Goal: Information Seeking & Learning: Find specific fact

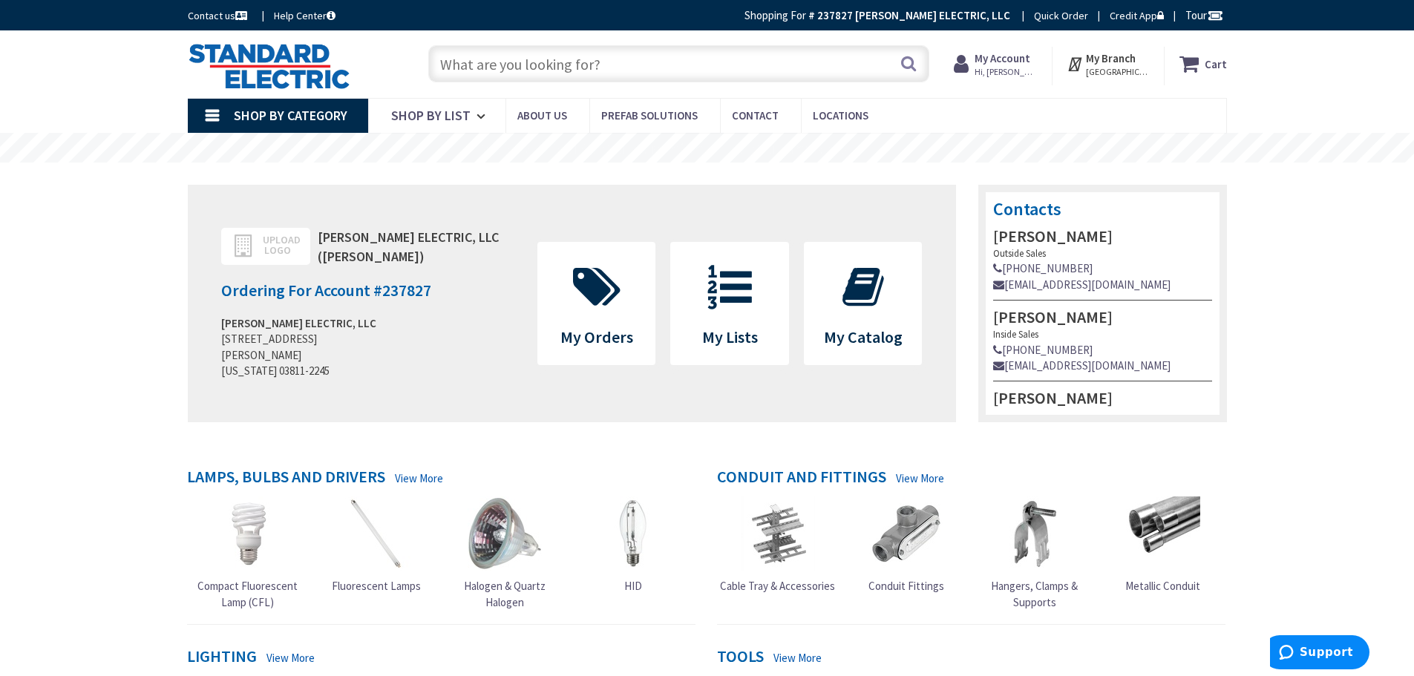
click at [485, 68] on input "text" at bounding box center [678, 63] width 501 height 37
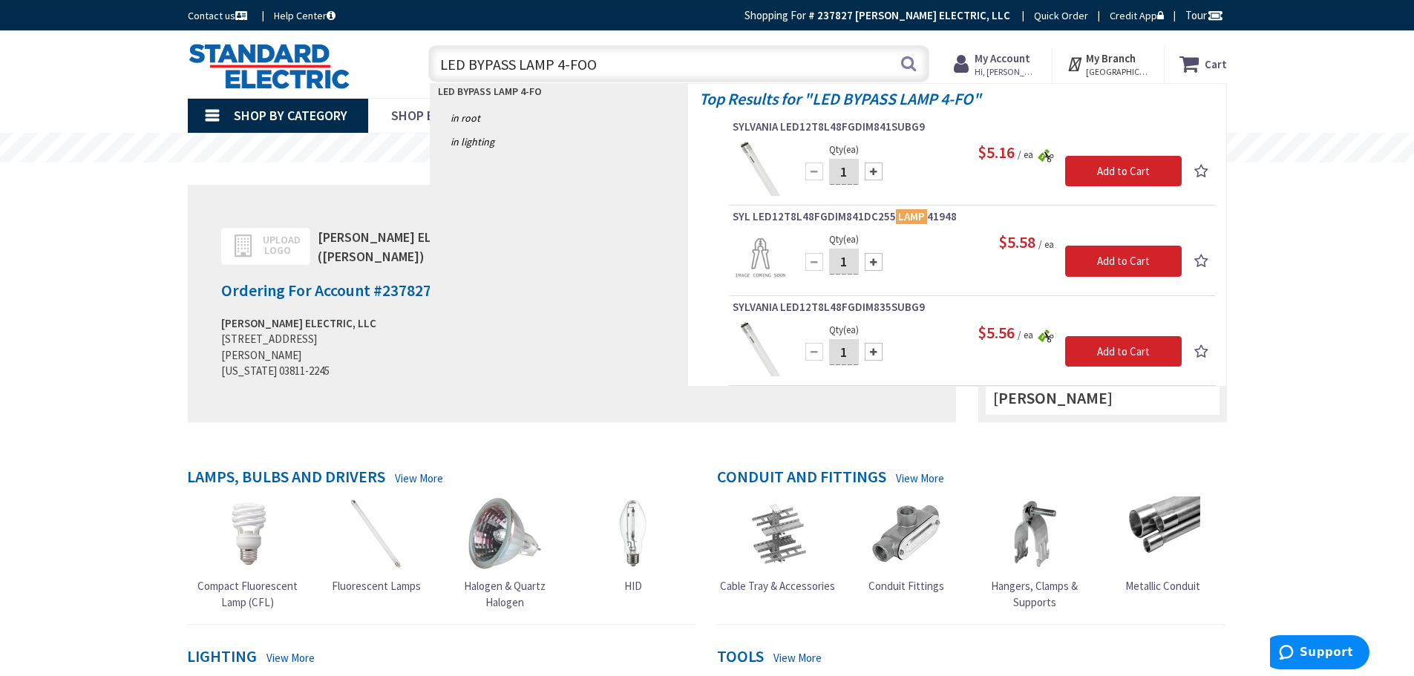
type input "LED BYPASS LAMP 4-FOOT"
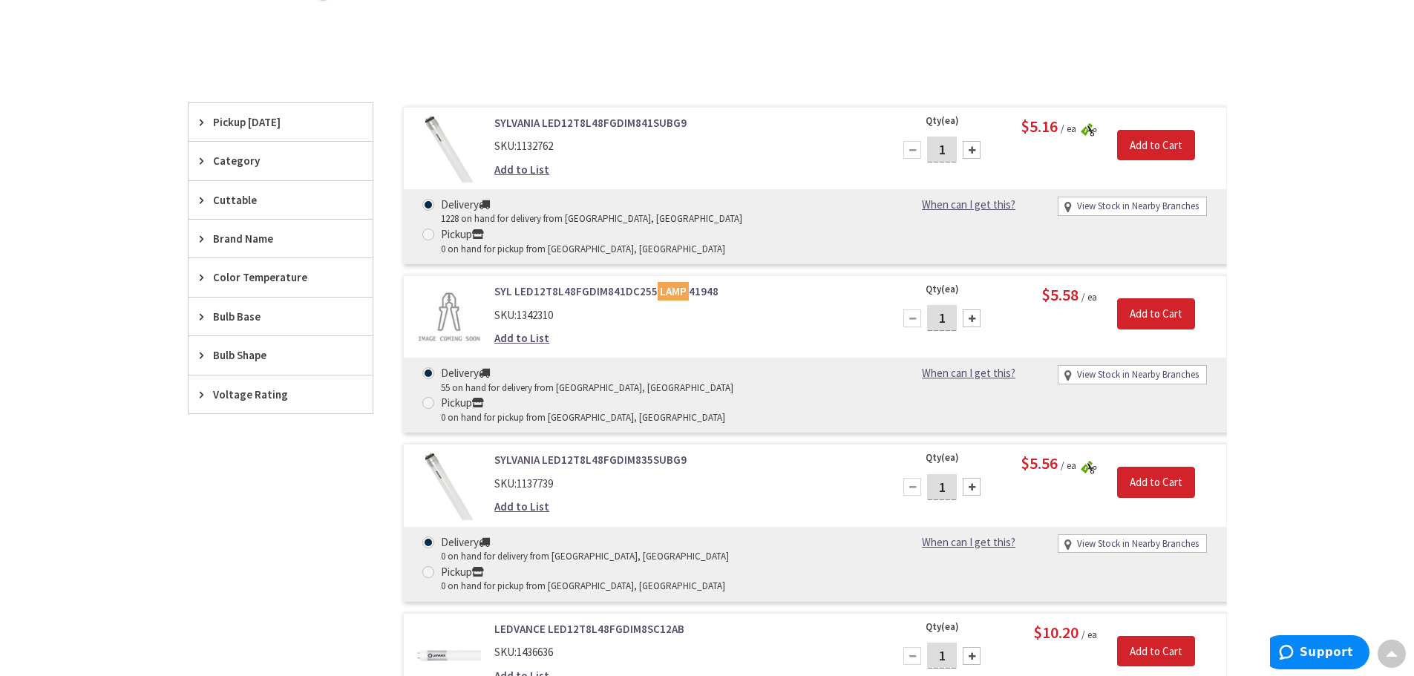
scroll to position [371, 0]
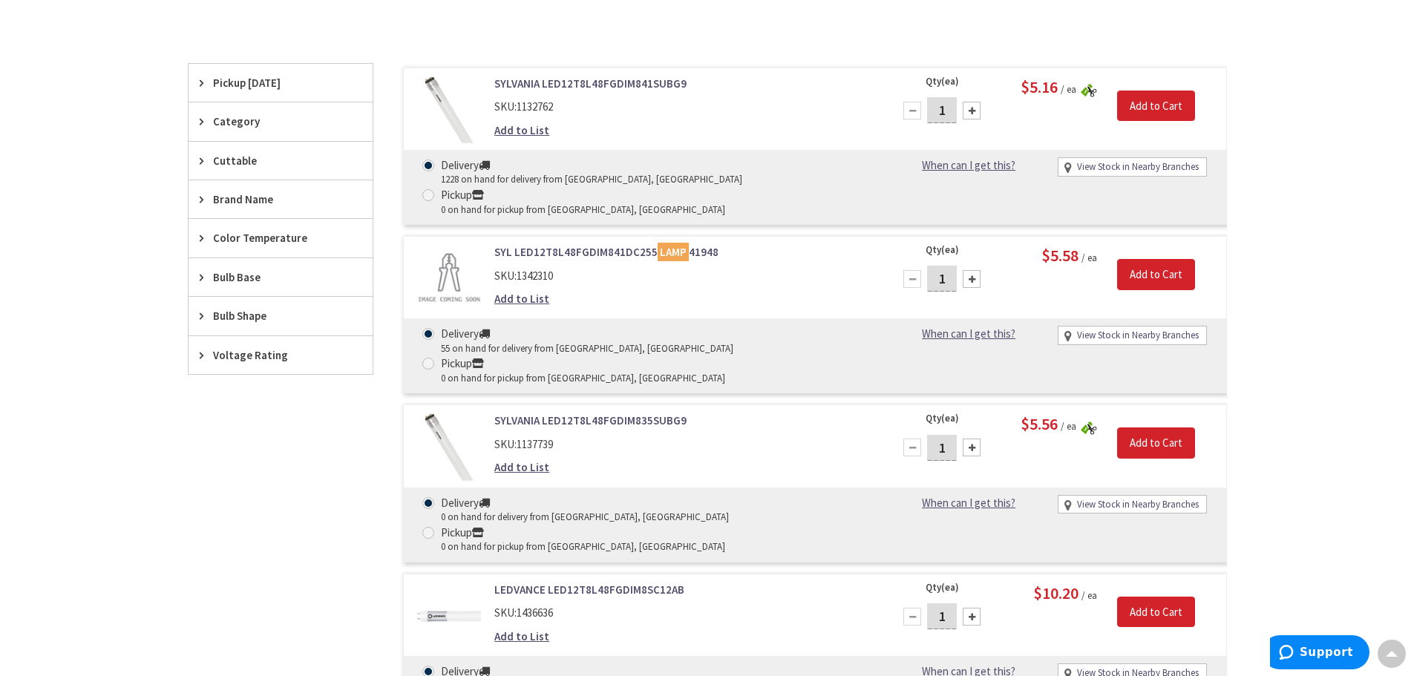
click at [582, 244] on link "SYL LED12T8L48FGDIM841DC255 LAMP 41948" at bounding box center [683, 252] width 378 height 16
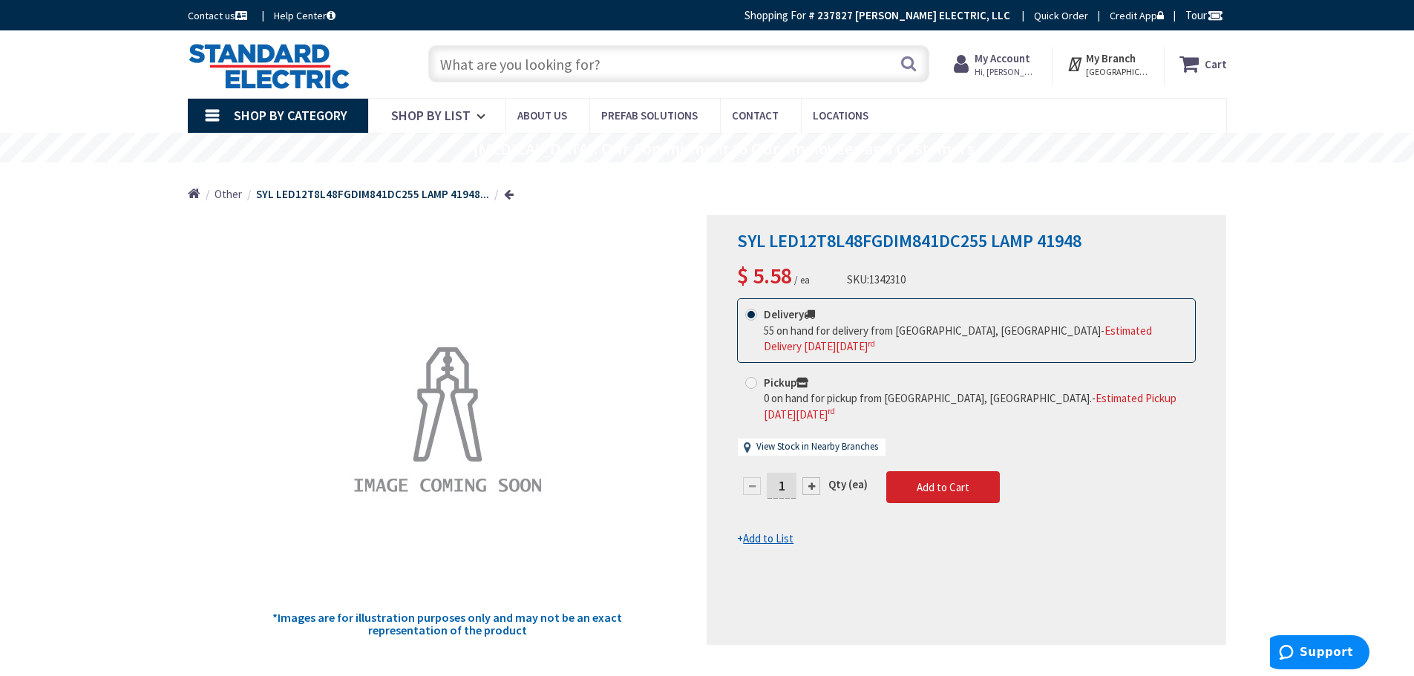
paste input "LED12T8L48FG850BFG2"
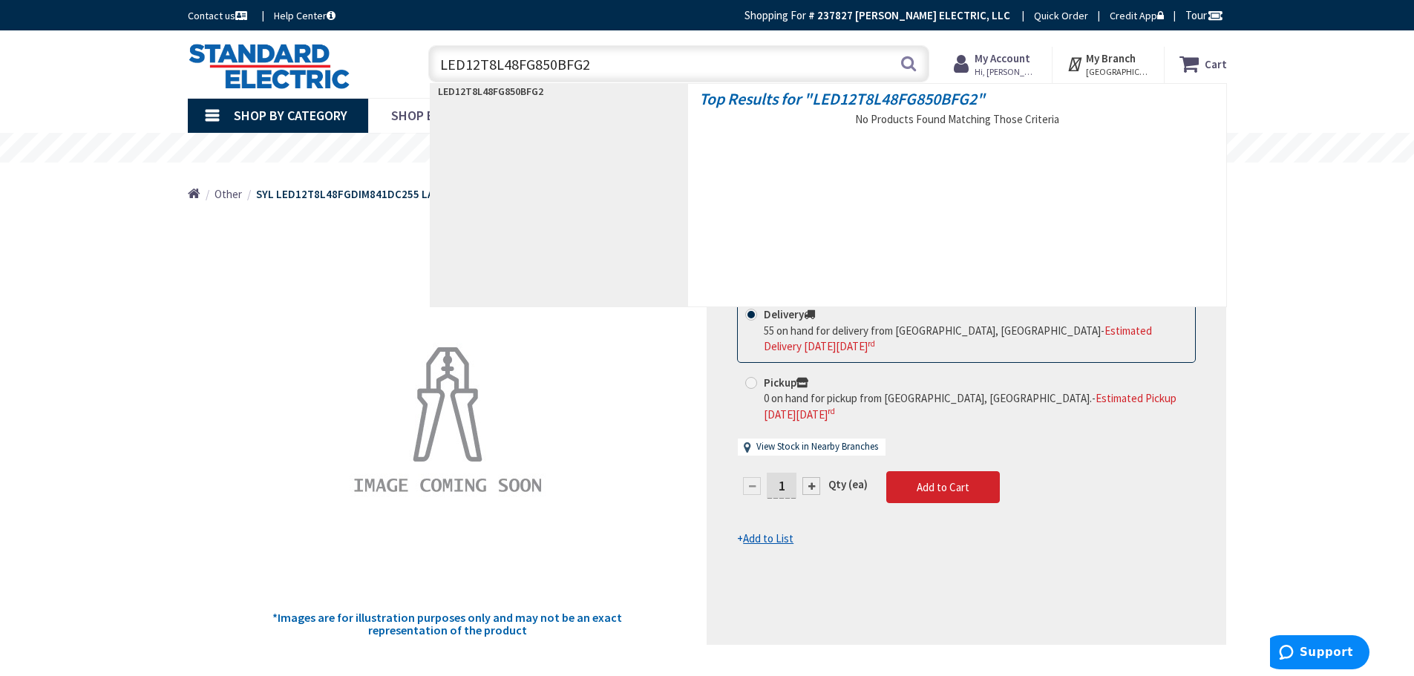
drag, startPoint x: 409, startPoint y: 65, endPoint x: 177, endPoint y: 73, distance: 232.4
click at [177, 73] on div "Toggle Nav LED12T8L48FG850BFG2 LED12T8L48FG850BFG2 Search Cart My Cart Close" at bounding box center [707, 64] width 1061 height 50
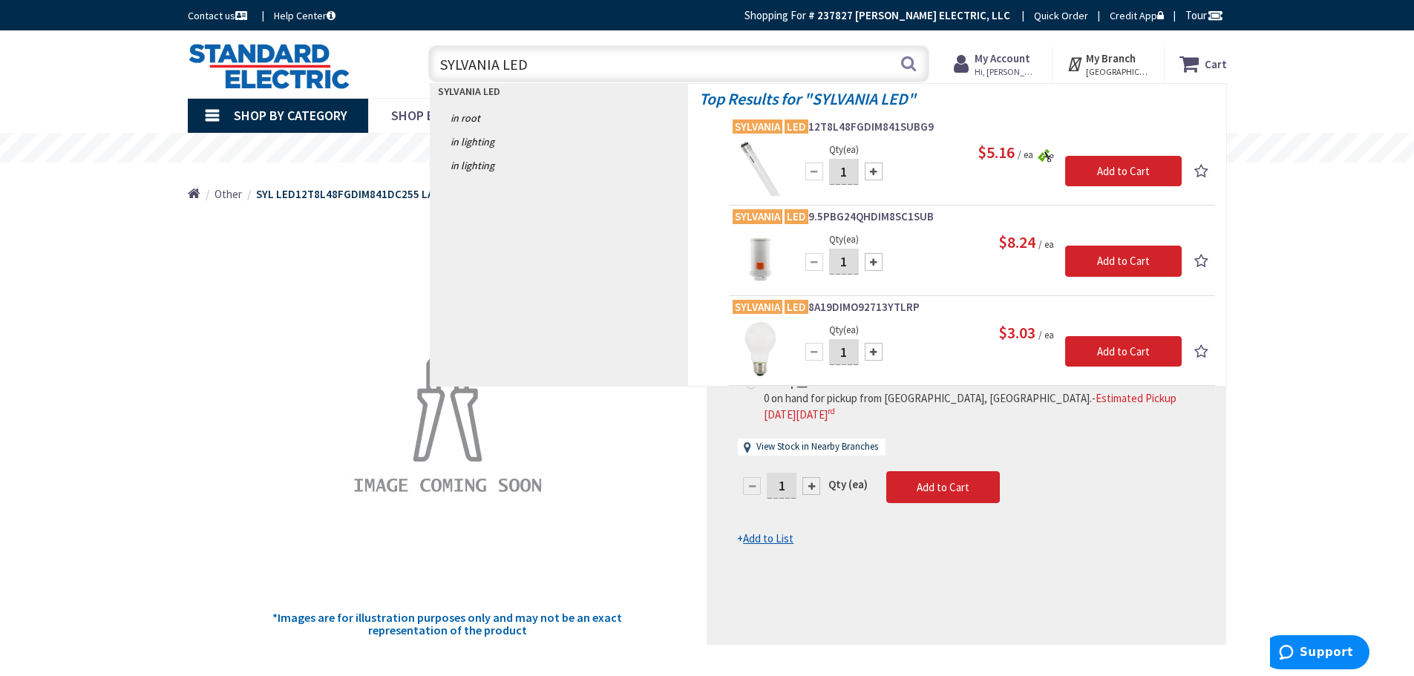
drag, startPoint x: 522, startPoint y: 65, endPoint x: 255, endPoint y: 60, distance: 266.4
click at [255, 60] on div "Toggle Nav SYLVANIA LED SYLVANIA LED Search Cart My Cart Close" at bounding box center [707, 64] width 1061 height 50
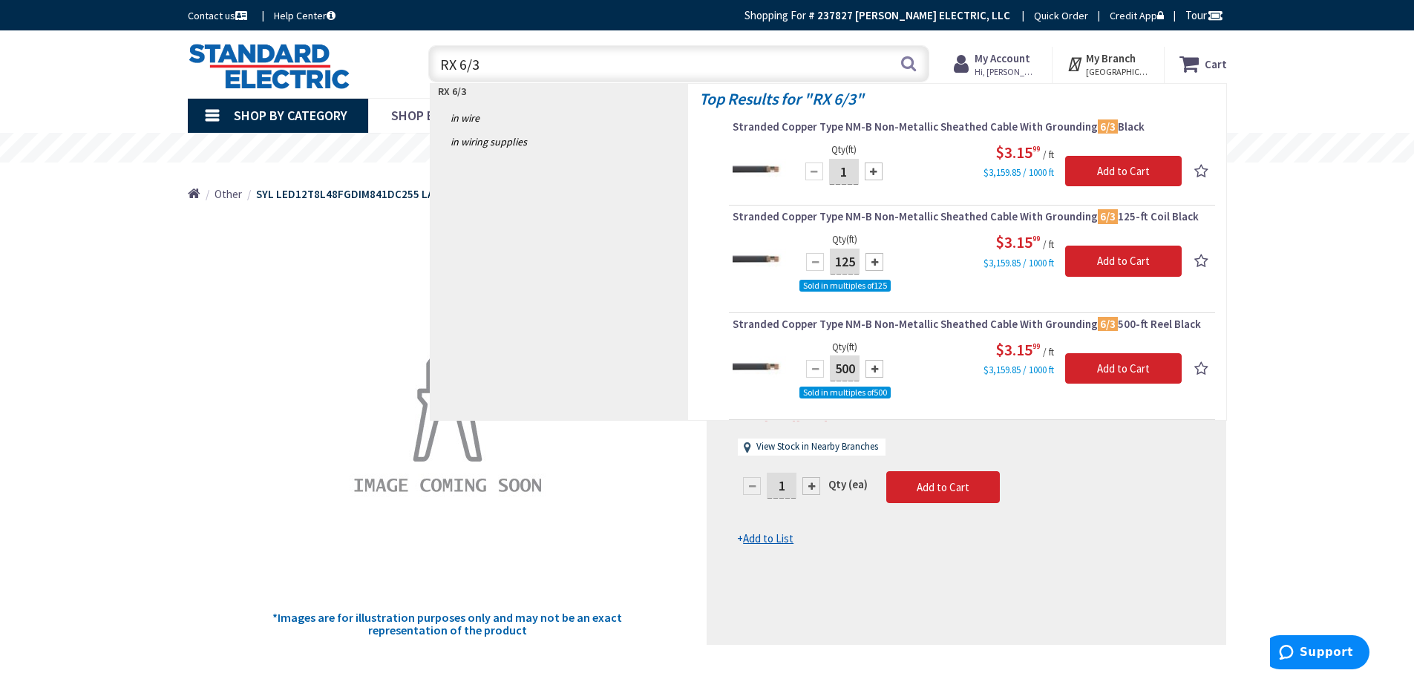
drag, startPoint x: 521, startPoint y: 60, endPoint x: 252, endPoint y: 53, distance: 268.7
click at [255, 53] on div "Toggle Nav RX 6/3 RX 6/3 Search Cart My Cart Close" at bounding box center [707, 64] width 1061 height 50
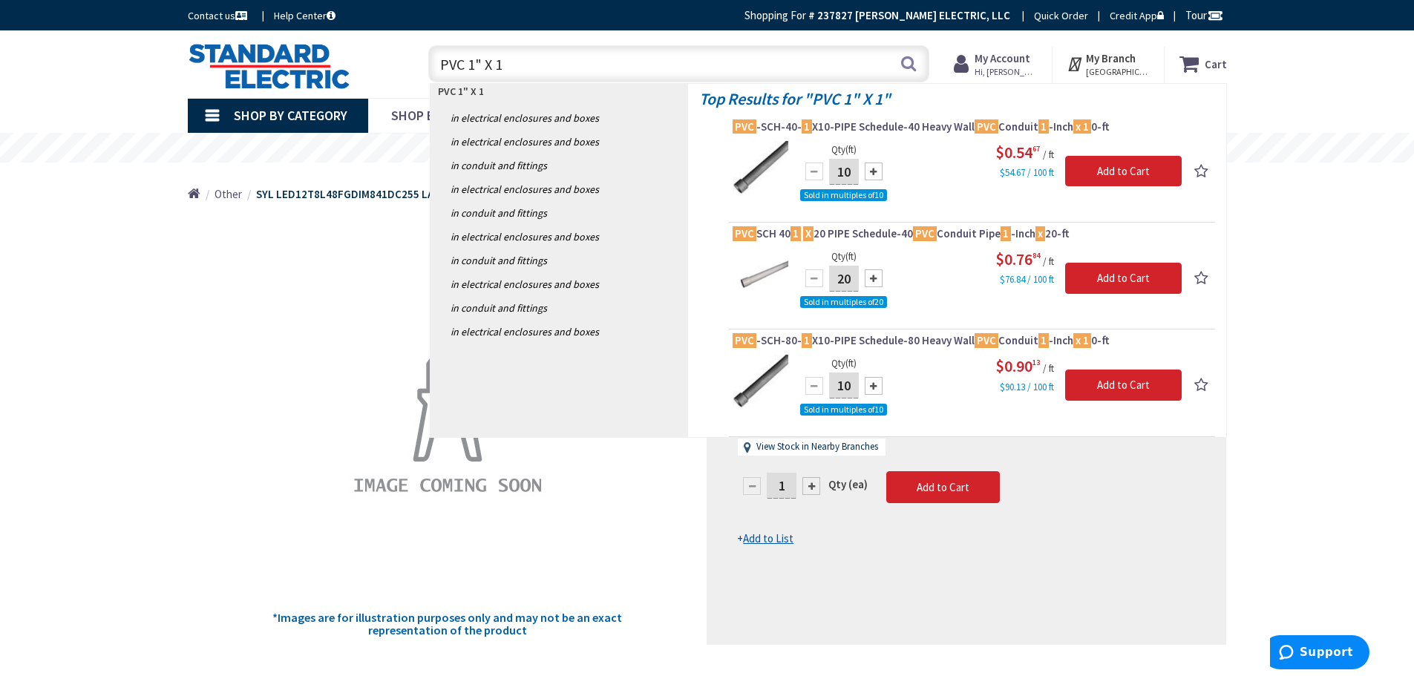
drag, startPoint x: 512, startPoint y: 61, endPoint x: 285, endPoint y: 59, distance: 227.1
click at [286, 59] on div "Toggle Nav PVC 1" X 1 PVC 1" X 1 Search Cart My Cart Close" at bounding box center [707, 64] width 1061 height 50
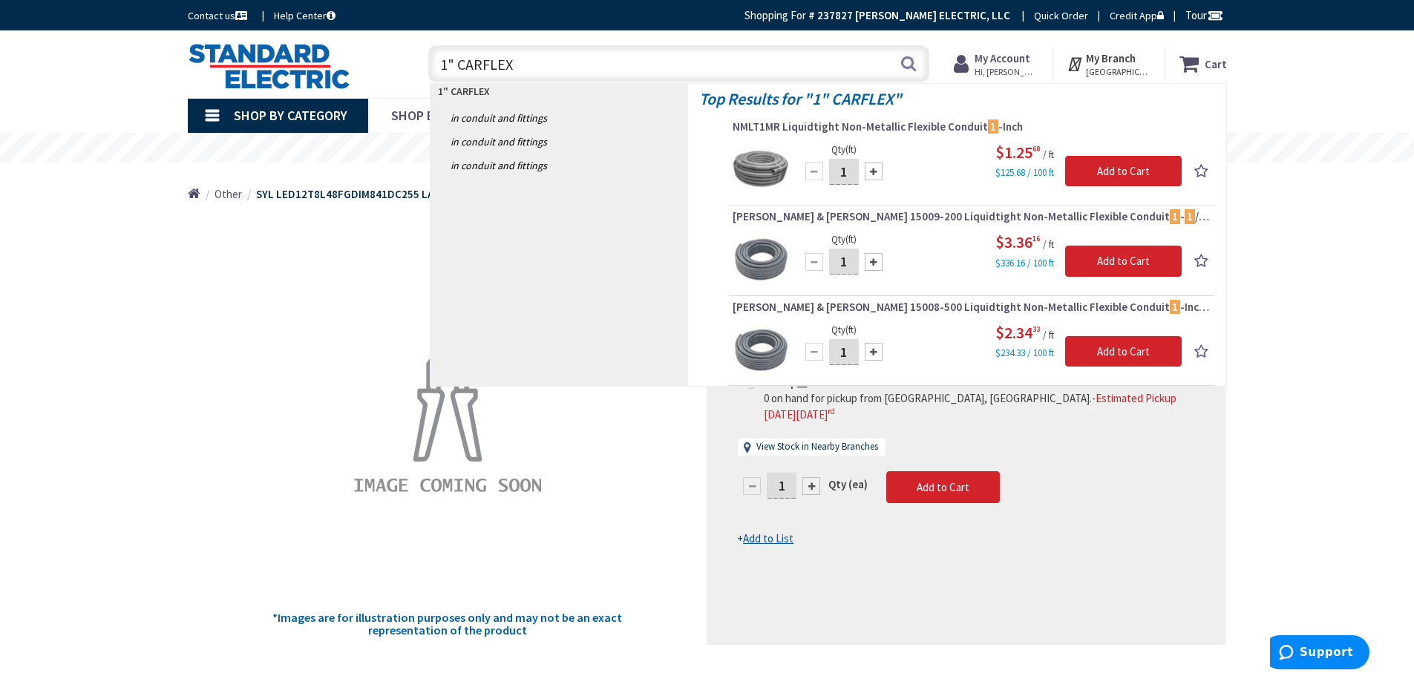
drag, startPoint x: 548, startPoint y: 61, endPoint x: 360, endPoint y: 68, distance: 187.9
click at [360, 68] on div "Toggle Nav 1" CARFLEX 1" CARFLEX Search Cart My Cart Close" at bounding box center [707, 64] width 1061 height 50
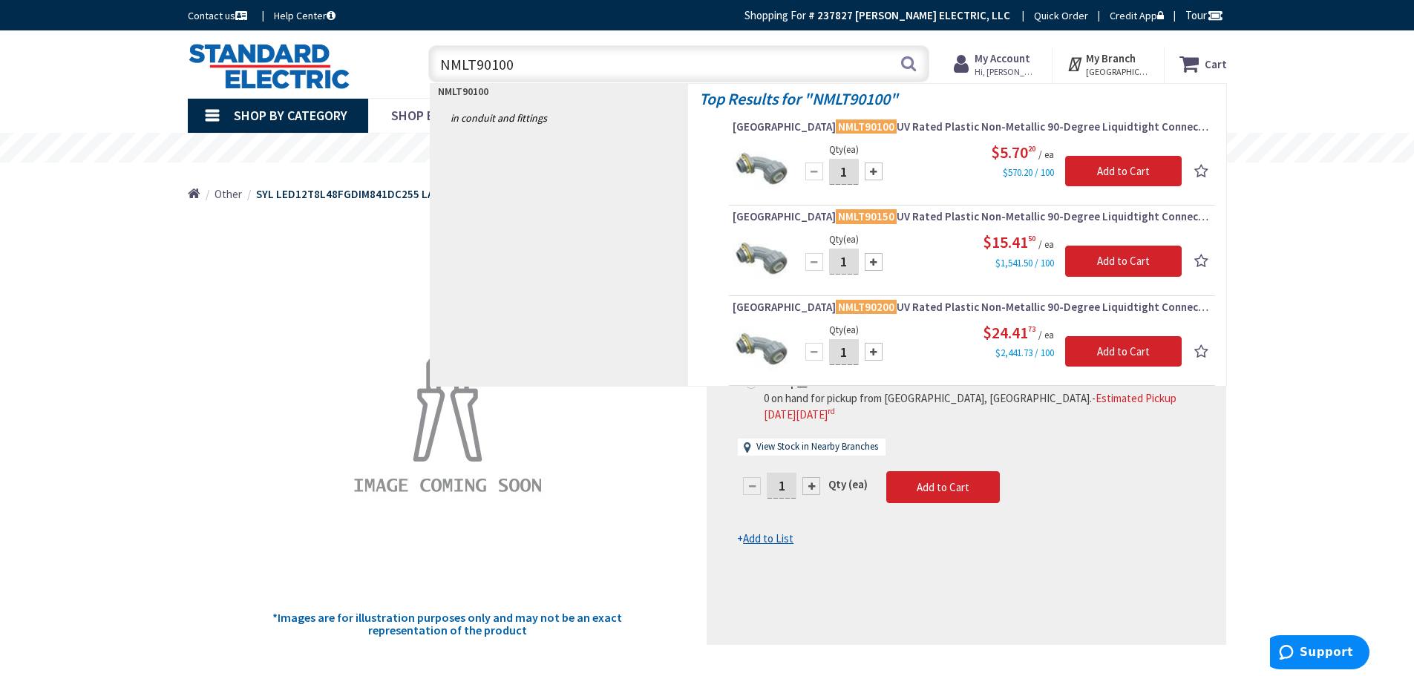
drag, startPoint x: 578, startPoint y: 53, endPoint x: 224, endPoint y: 84, distance: 355.3
click at [225, 83] on div "Toggle Nav NMLT90100 NMLT90100 Search Cart My Cart Close" at bounding box center [707, 64] width 1061 height 50
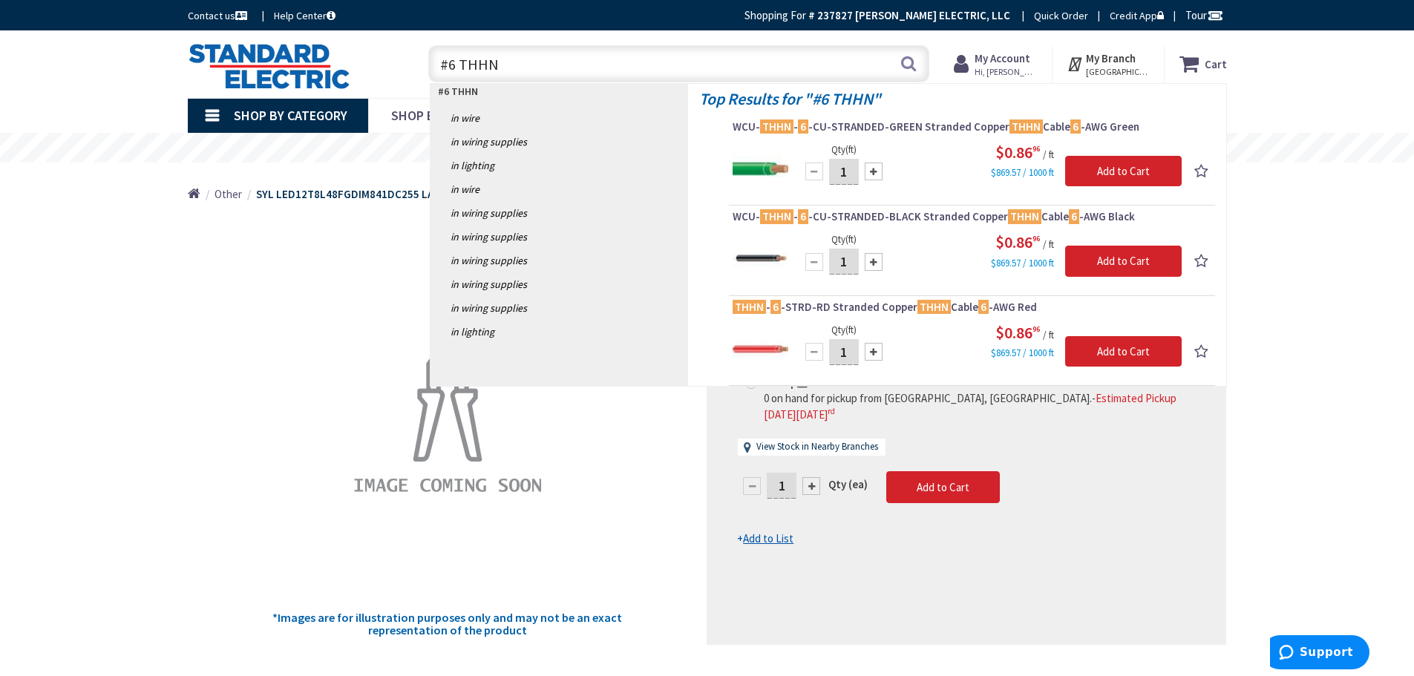
drag, startPoint x: 542, startPoint y: 57, endPoint x: 214, endPoint y: 80, distance: 329.5
click at [214, 80] on div "Toggle Nav #6 THHN #6 THHN Search Cart My Cart Close" at bounding box center [707, 64] width 1061 height 50
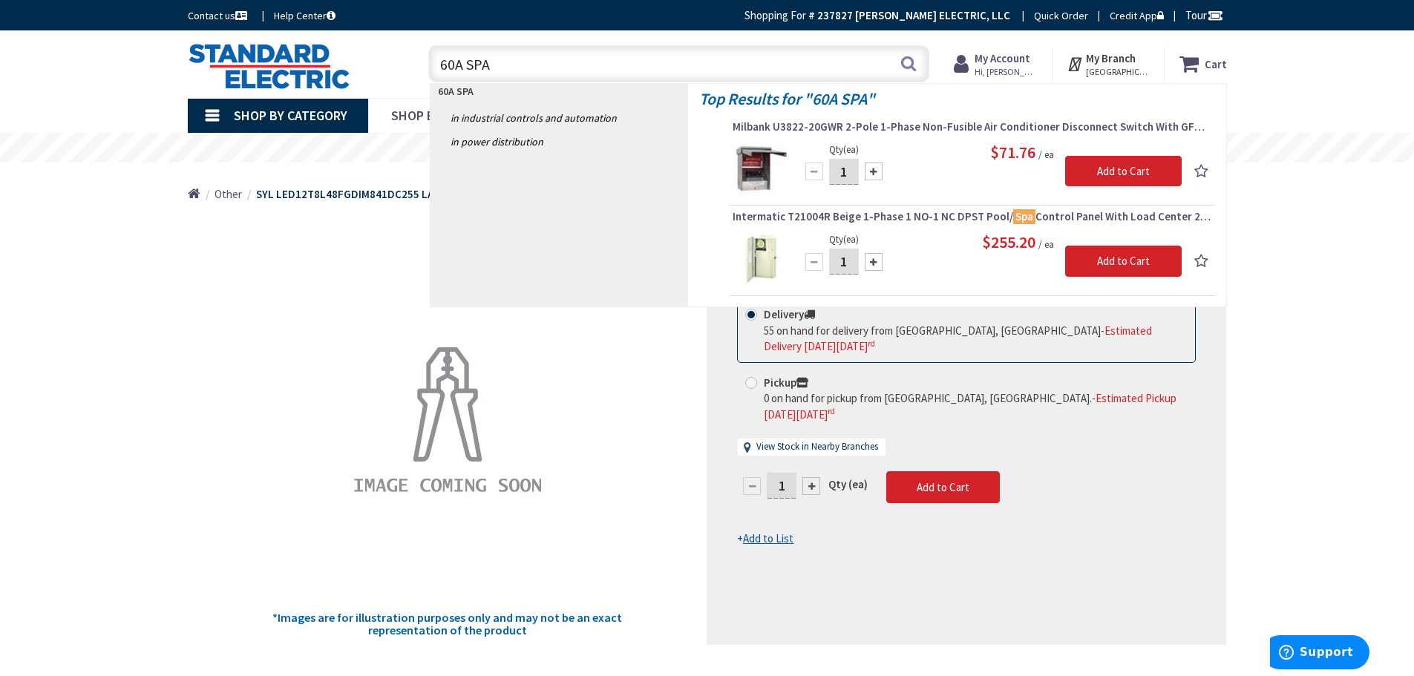
drag, startPoint x: 522, startPoint y: 70, endPoint x: 376, endPoint y: 70, distance: 145.4
click at [376, 70] on div "Toggle Nav 60A SPA 60A SPA Search Cart My Cart Close" at bounding box center [707, 64] width 1061 height 50
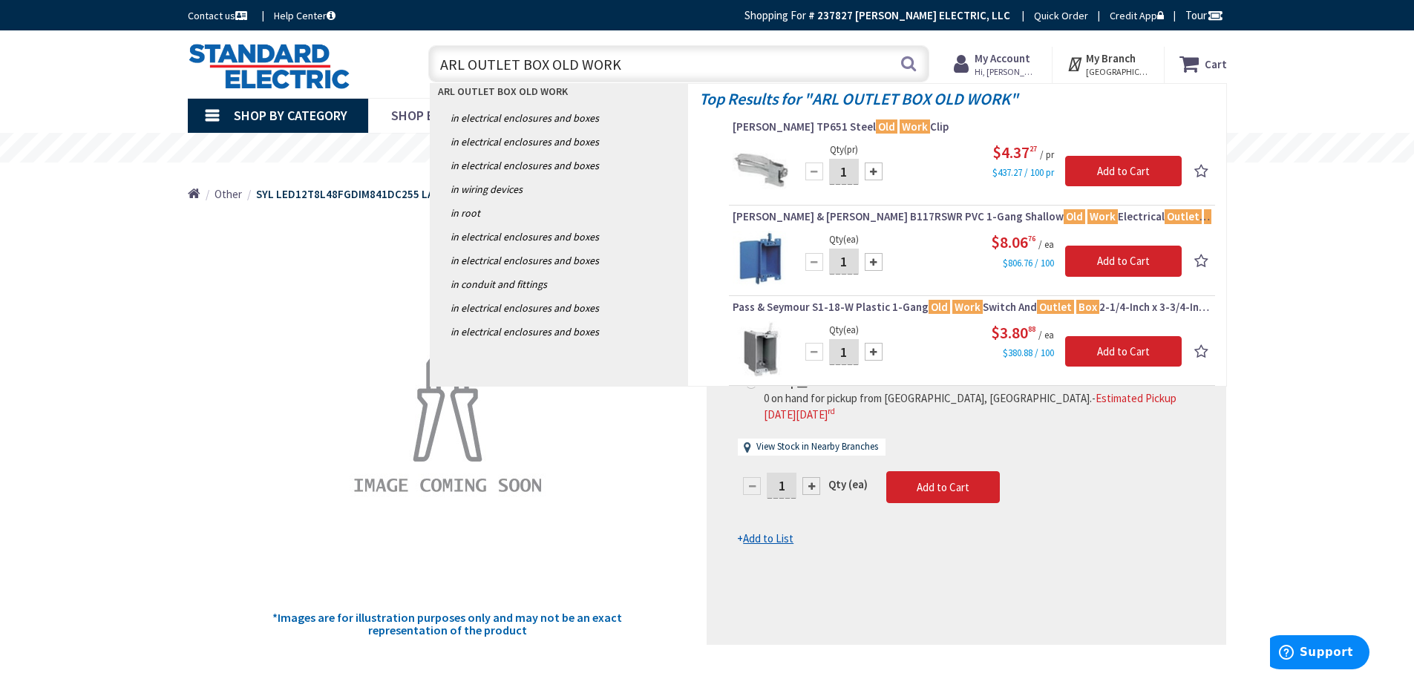
click at [460, 67] on input "ARL OUTLET BOX OLD WORK" at bounding box center [678, 63] width 501 height 37
click at [462, 67] on input "ARL OUTLET BOX OLD WORK" at bounding box center [678, 63] width 501 height 37
drag, startPoint x: 519, startPoint y: 63, endPoint x: 769, endPoint y: 63, distance: 249.3
click at [769, 63] on input "ARLINGTON OUTLET BOX OLD WORK" at bounding box center [678, 63] width 501 height 37
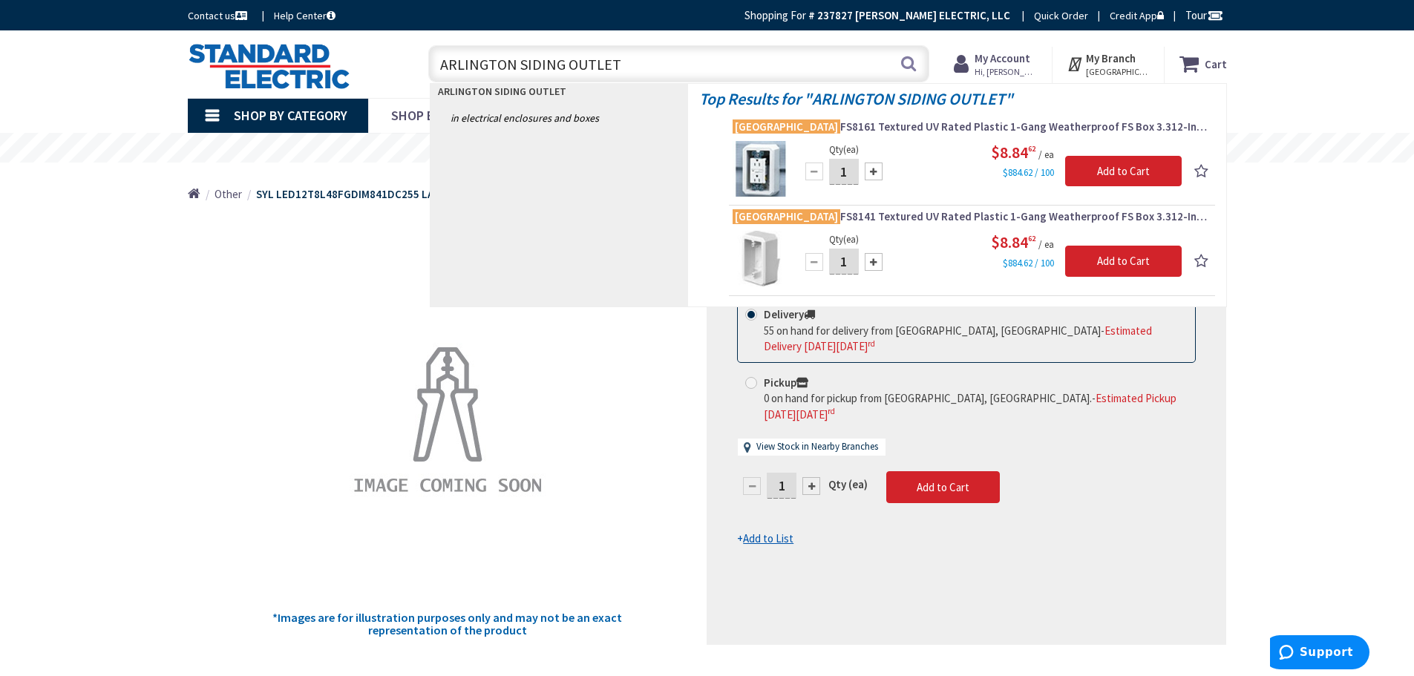
drag, startPoint x: 644, startPoint y: 63, endPoint x: 295, endPoint y: 70, distance: 348.8
click at [295, 72] on div "Toggle Nav ARLINGTON SIDING OUTLET ARLINGTON SIDING OUTLET Search Cart My Cart …" at bounding box center [707, 64] width 1061 height 50
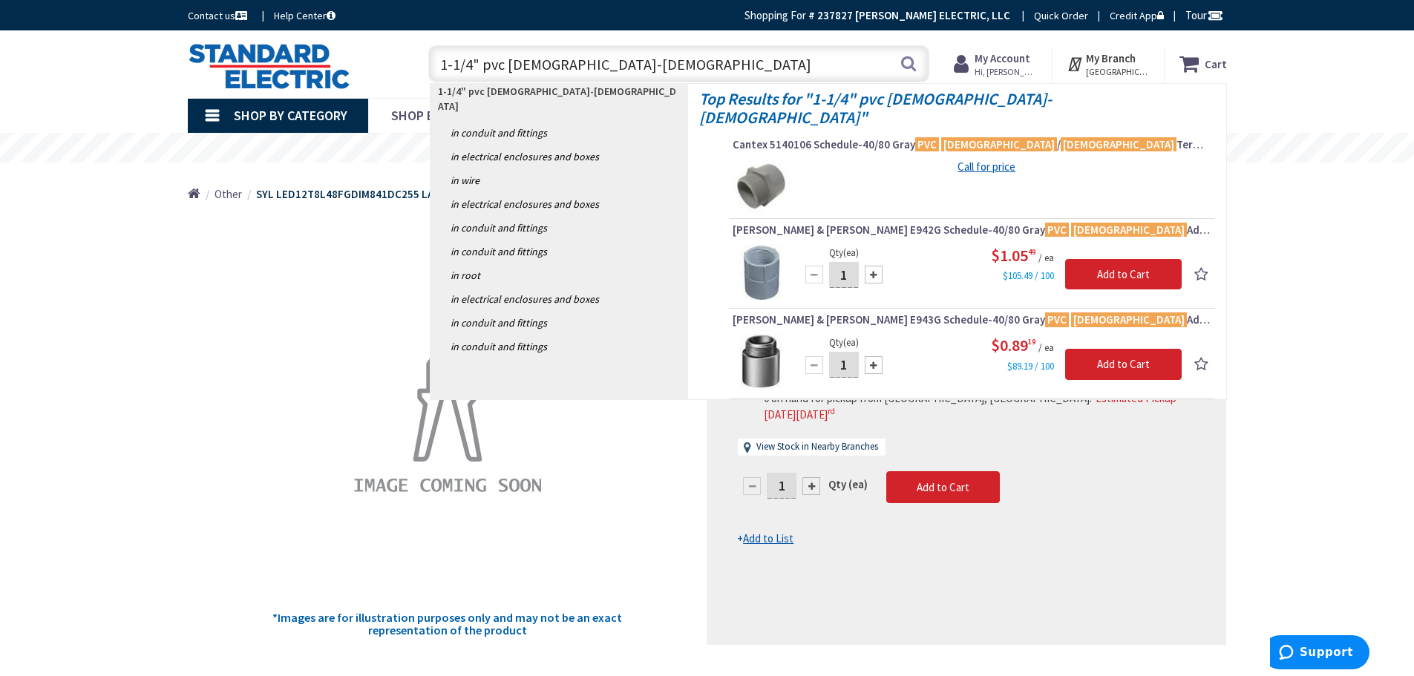
click at [468, 70] on input "1-1/4" pvc male-female" at bounding box center [678, 63] width 501 height 37
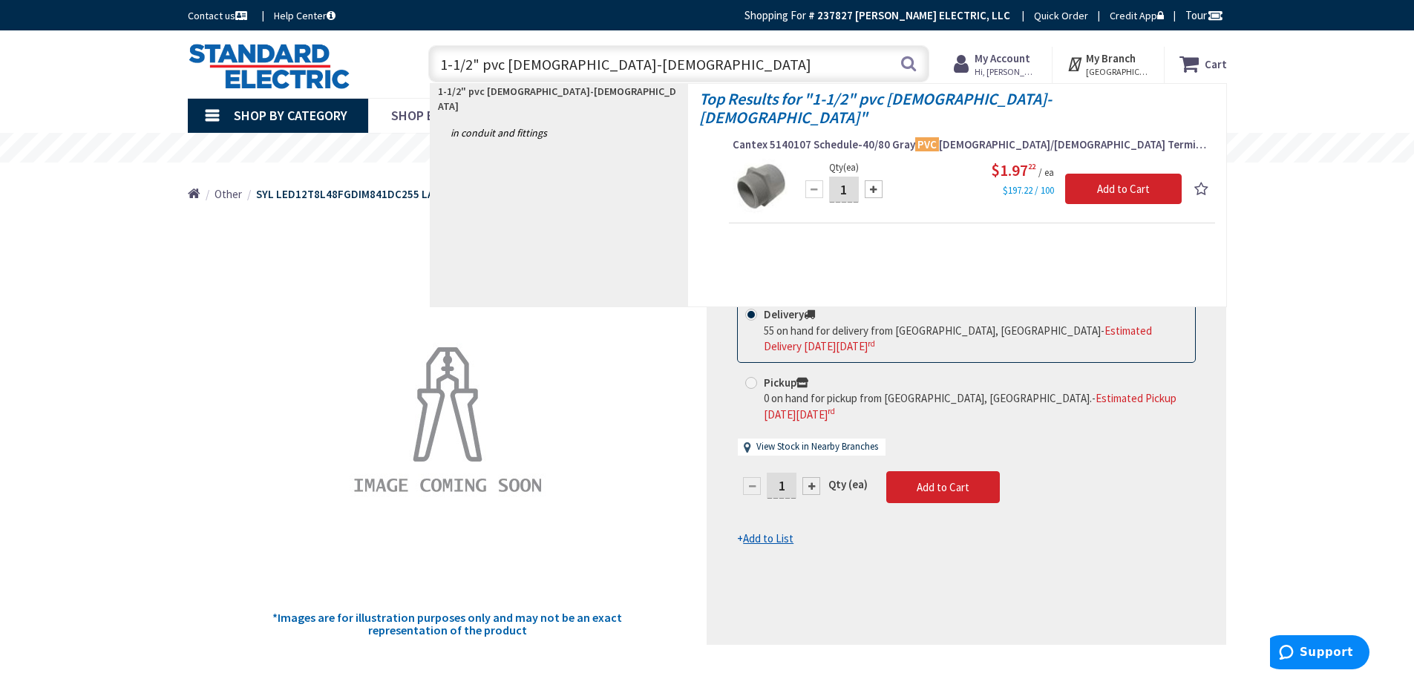
drag, startPoint x: 611, startPoint y: 60, endPoint x: 272, endPoint y: 56, distance: 339.1
click at [272, 56] on div "Toggle Nav 1-1/2" pvc male-female 1-1/2" pvc male-female Search Cart My Cart Cl…" at bounding box center [707, 64] width 1061 height 50
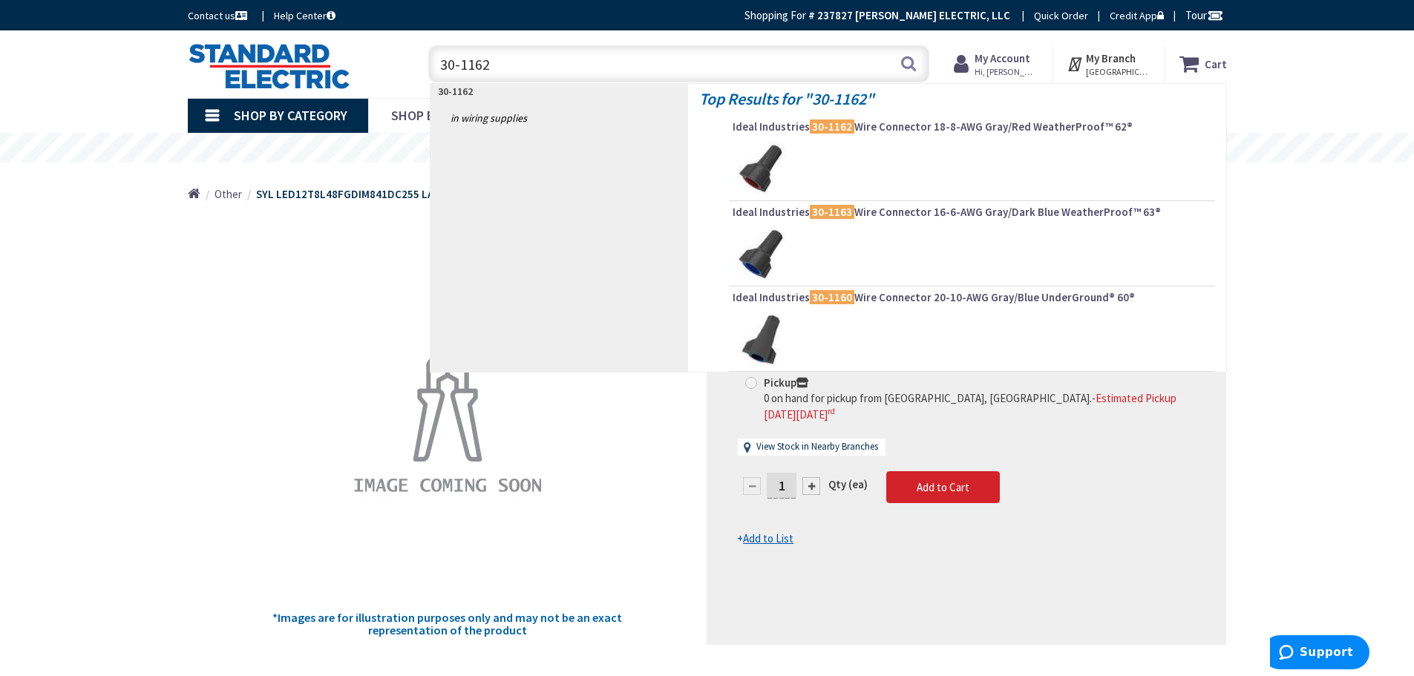
click at [512, 60] on input "30-1162" at bounding box center [678, 63] width 501 height 37
drag, startPoint x: 512, startPoint y: 60, endPoint x: 370, endPoint y: 68, distance: 142.0
click at [376, 68] on div "Toggle Nav 30-1162 30-1162 Search Cart My Cart Close" at bounding box center [707, 64] width 1061 height 50
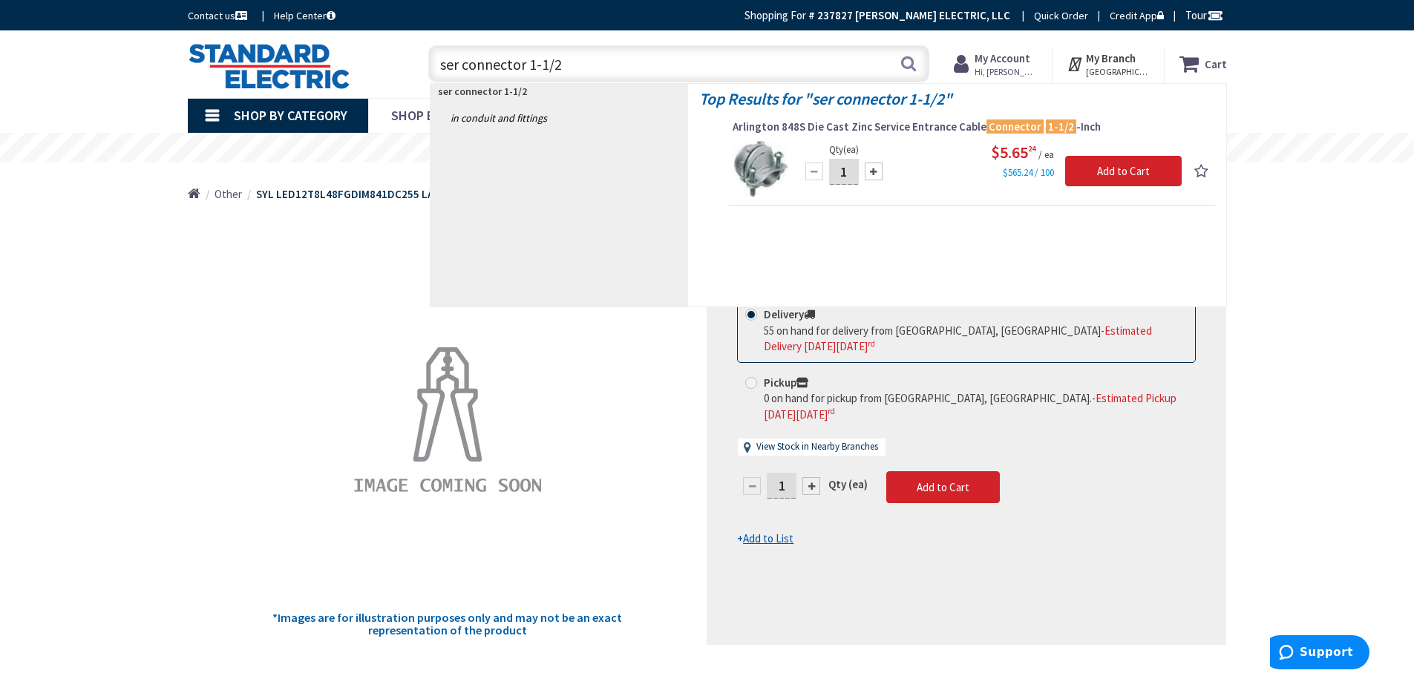
drag, startPoint x: 564, startPoint y: 56, endPoint x: 327, endPoint y: 56, distance: 237.5
click at [327, 56] on div "Toggle Nav ser connector 1-1/2 ser connector 1-1/2 Search Cart My Cart Close" at bounding box center [707, 64] width 1061 height 50
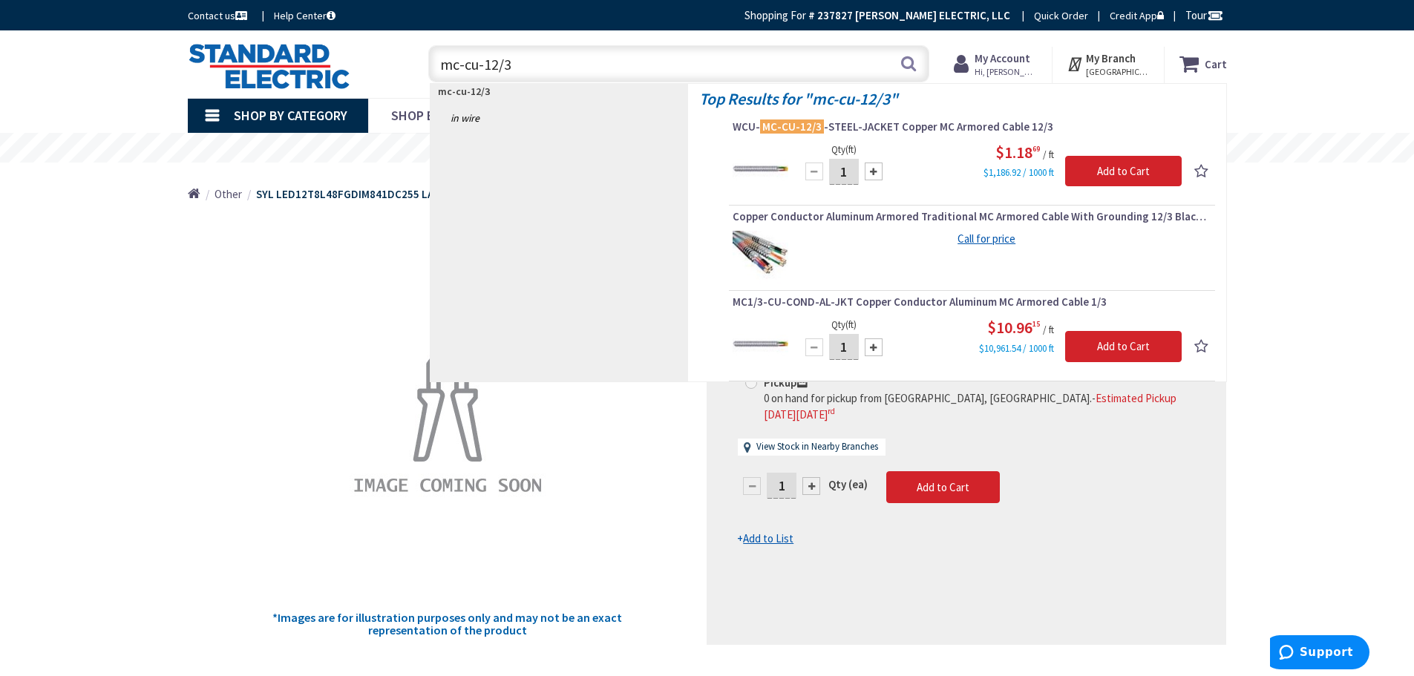
drag, startPoint x: 563, startPoint y: 70, endPoint x: 203, endPoint y: 76, distance: 360.7
click at [203, 76] on div "Toggle Nav mc-cu-12/3 mc-cu-12/3 Search Cart My Cart Close" at bounding box center [707, 64] width 1061 height 50
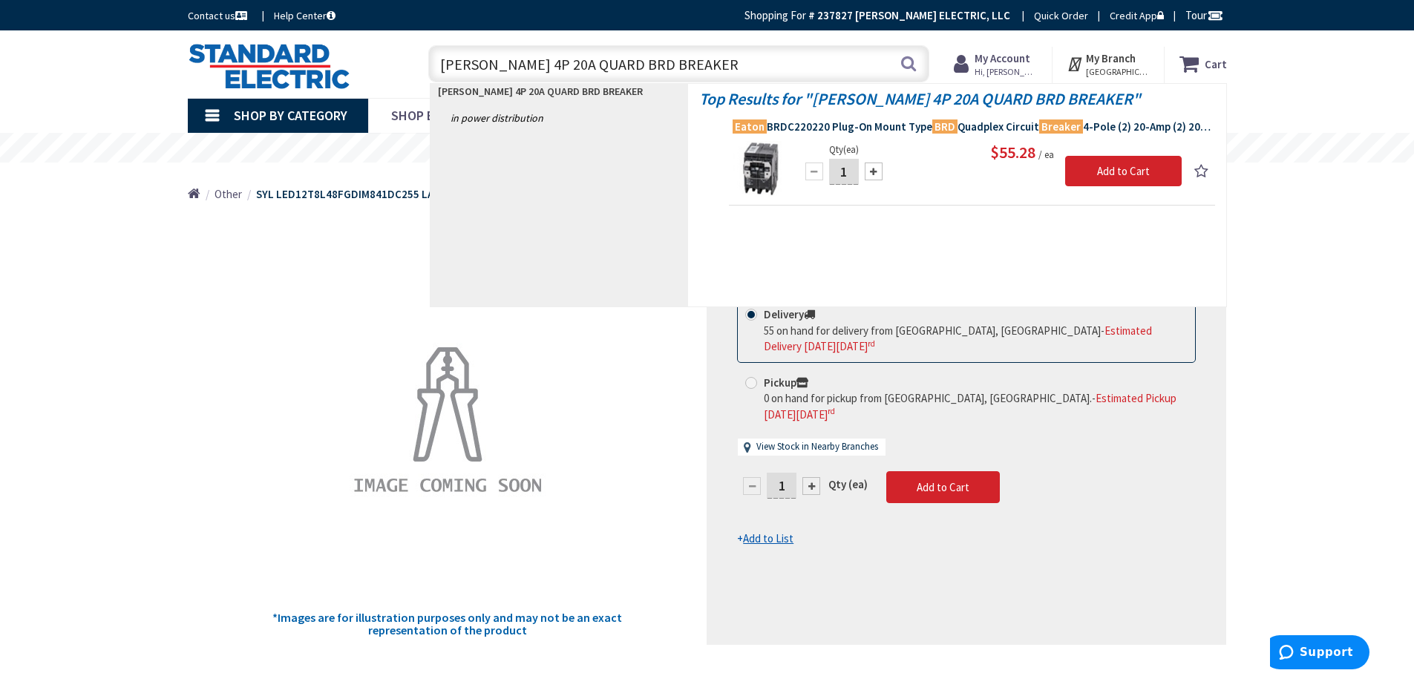
type input "EATON 4P 20A QUARD BRD BREAKER"
click at [1027, 129] on span "Eaton BRDC220220 Plug-On Mount Type BRD Quadplex Circuit Breaker 4-Pole (2) 20-…" at bounding box center [971, 126] width 479 height 15
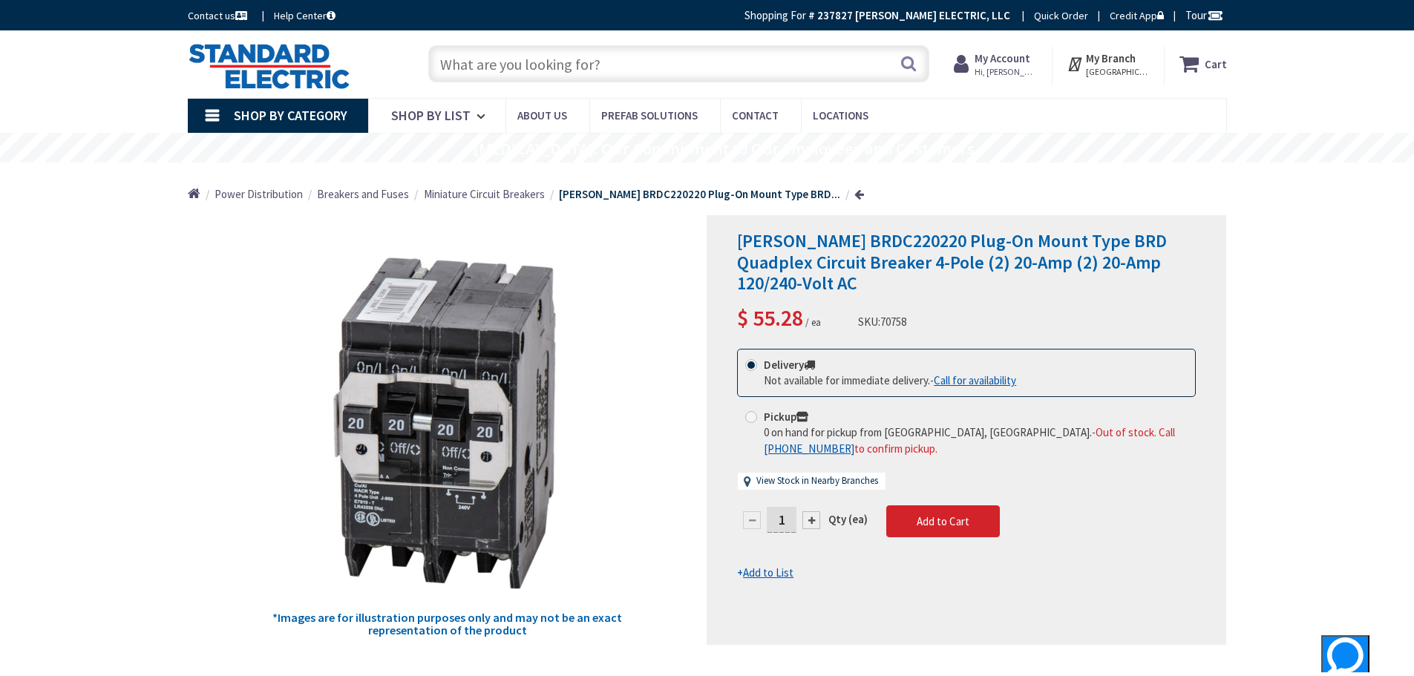
click at [576, 62] on input "text" at bounding box center [678, 63] width 501 height 37
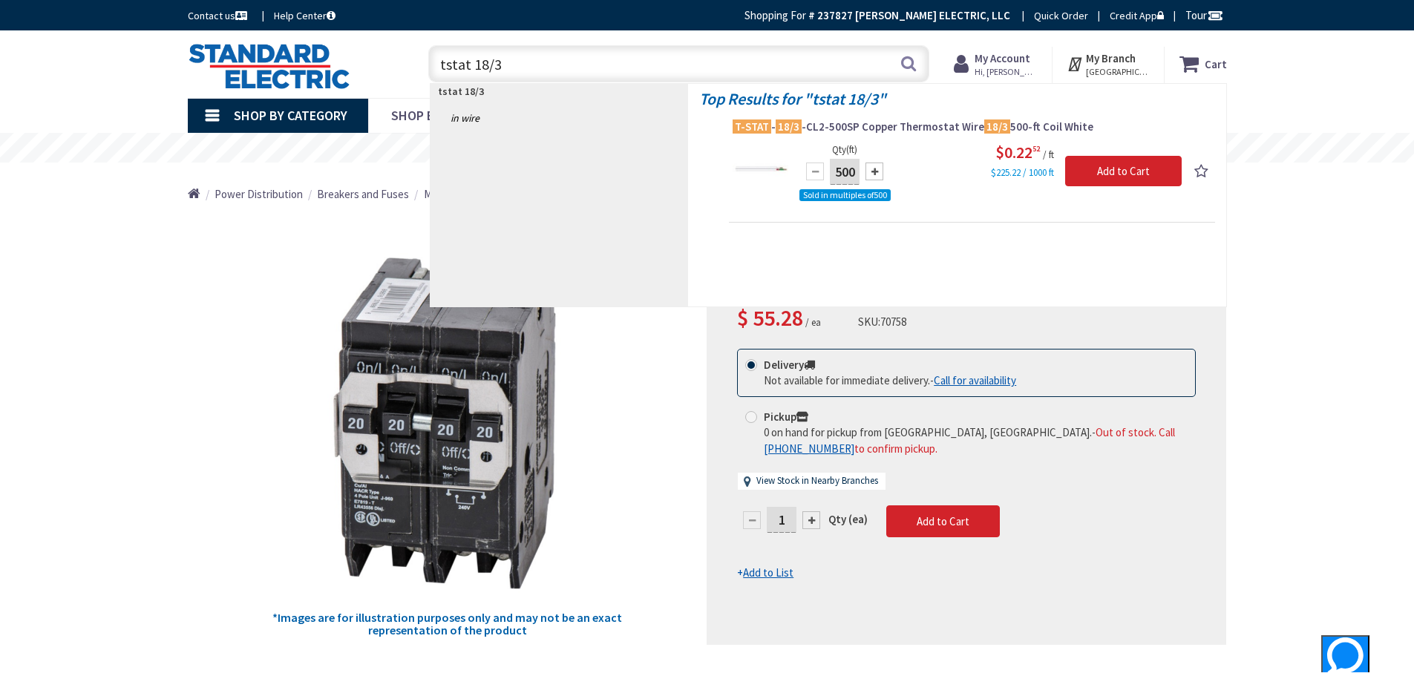
type input "tstat 18/3"
